Goal: Information Seeking & Learning: Learn about a topic

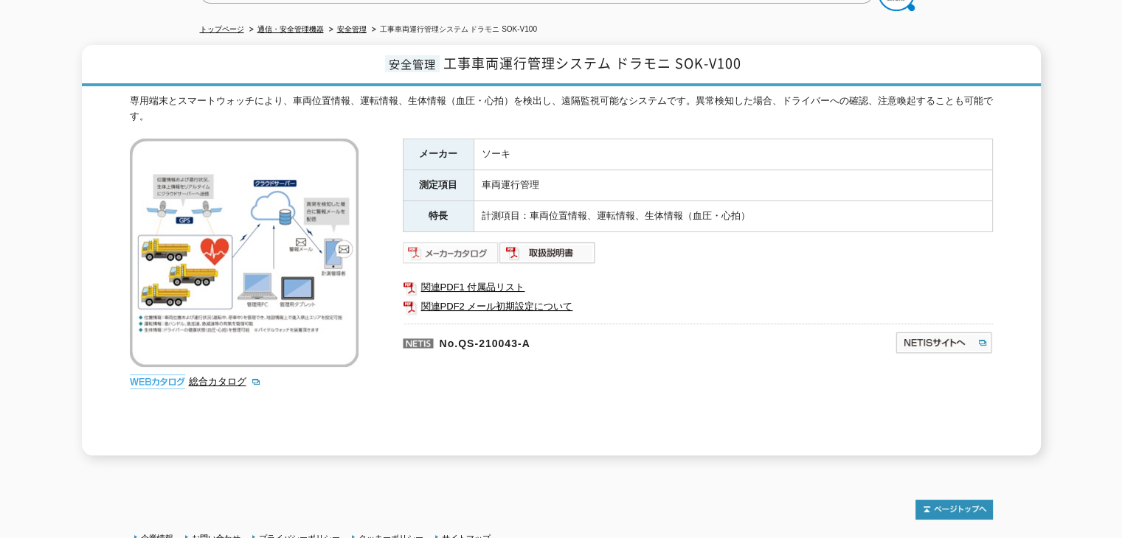
click at [461, 245] on img at bounding box center [451, 253] width 97 height 24
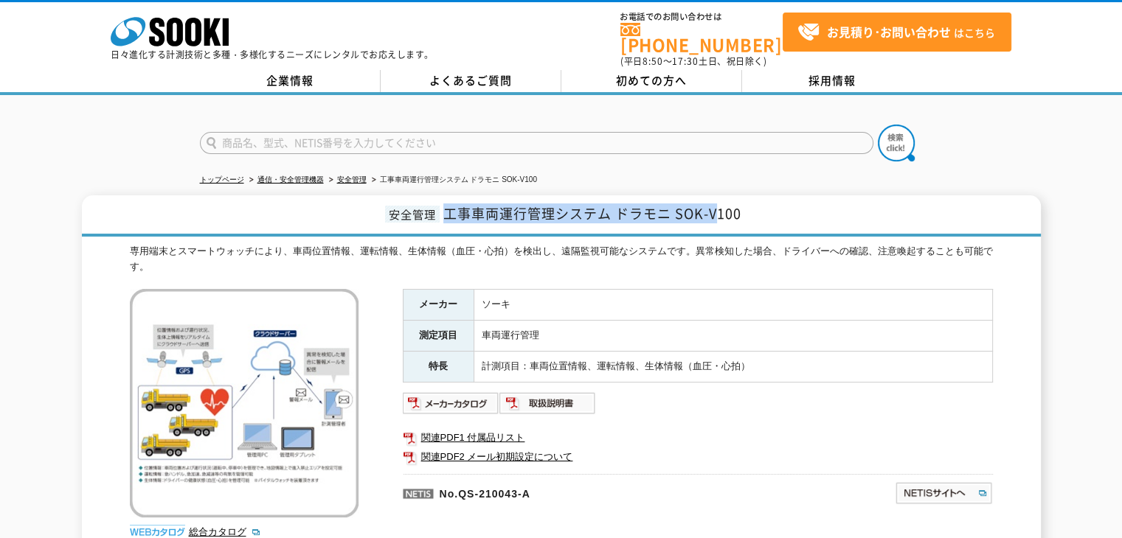
drag, startPoint x: 448, startPoint y: 210, endPoint x: 717, endPoint y: 214, distance: 269.3
click at [717, 214] on h1 "安全管理 工事車両運行管理システム ドラモニ SOK-V100" at bounding box center [561, 215] width 959 height 41
click at [620, 207] on span "工事車両運行管理システム ドラモニ SOK-V100" at bounding box center [592, 214] width 298 height 20
